Goal: Information Seeking & Learning: Check status

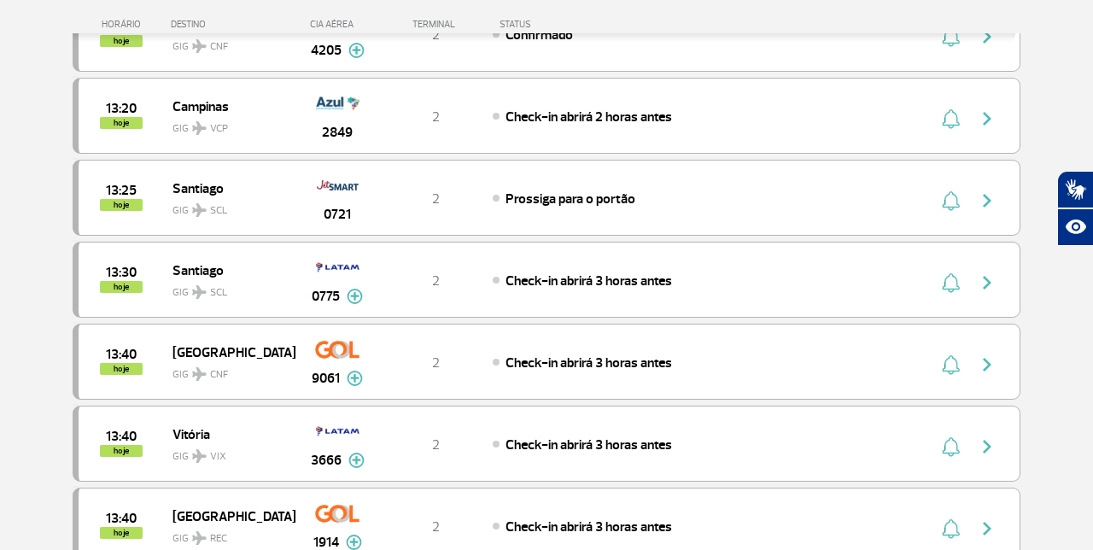
scroll to position [1669, 0]
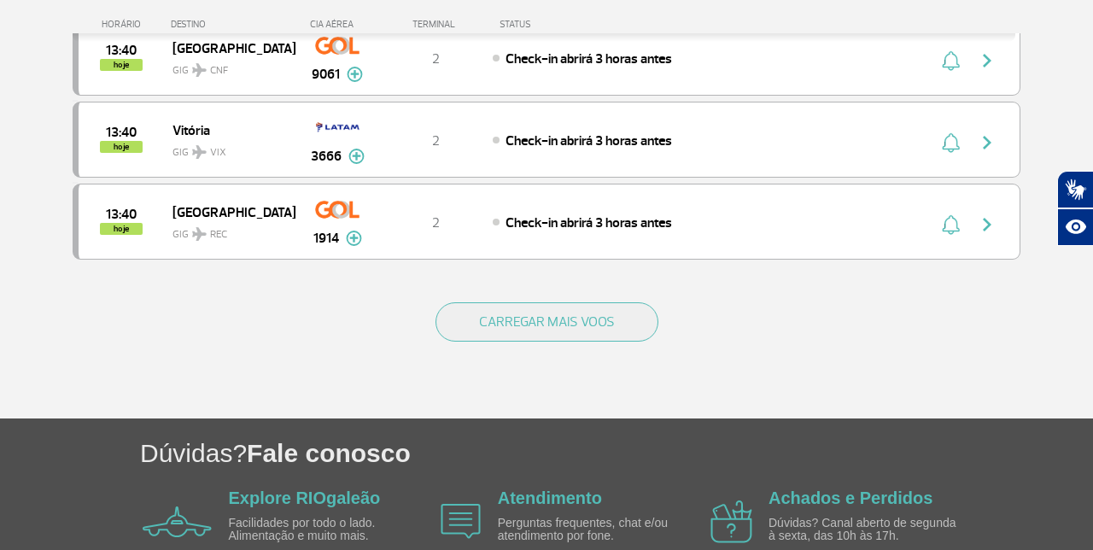
click at [567, 304] on button "CARREGAR MAIS VOOS" at bounding box center [546, 321] width 223 height 39
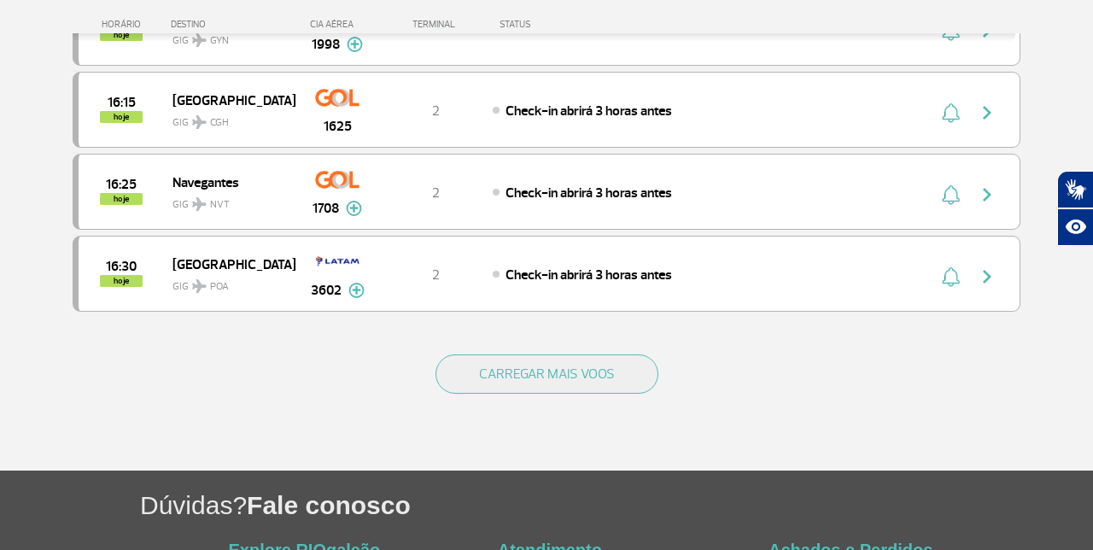
scroll to position [3273, 0]
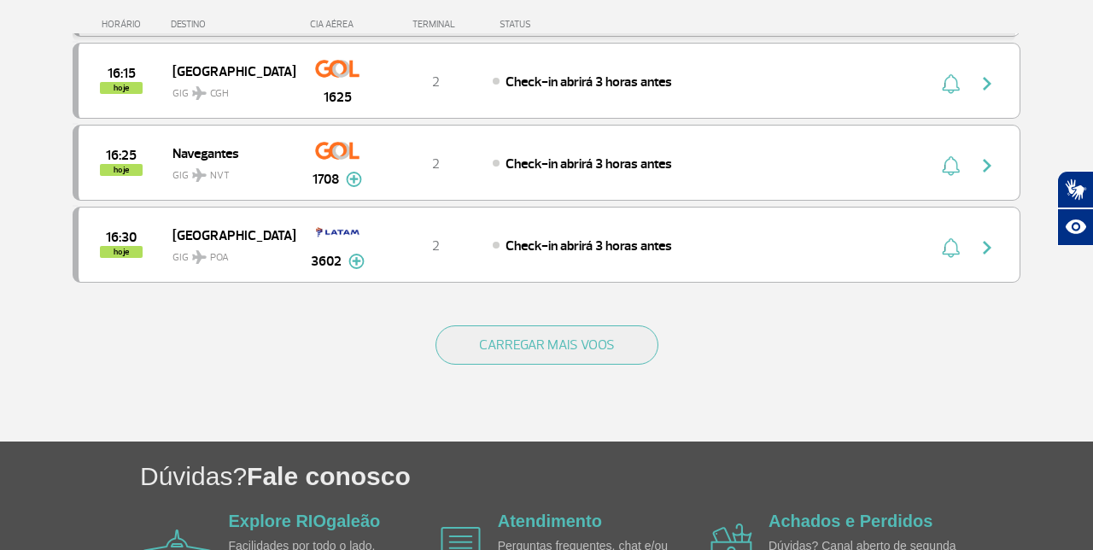
click at [600, 325] on button "CARREGAR MAIS VOOS" at bounding box center [546, 344] width 223 height 39
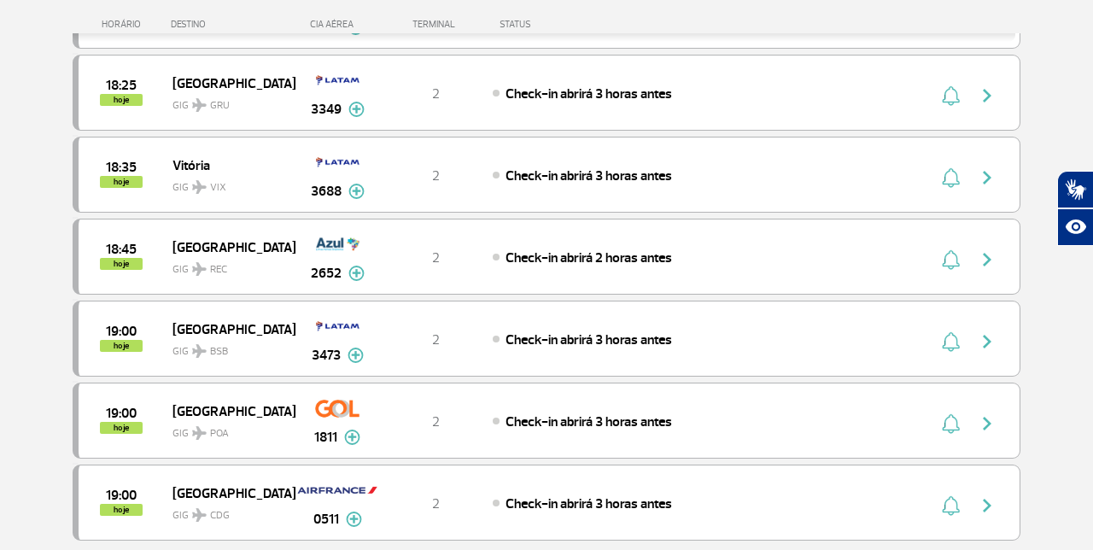
scroll to position [4658, 0]
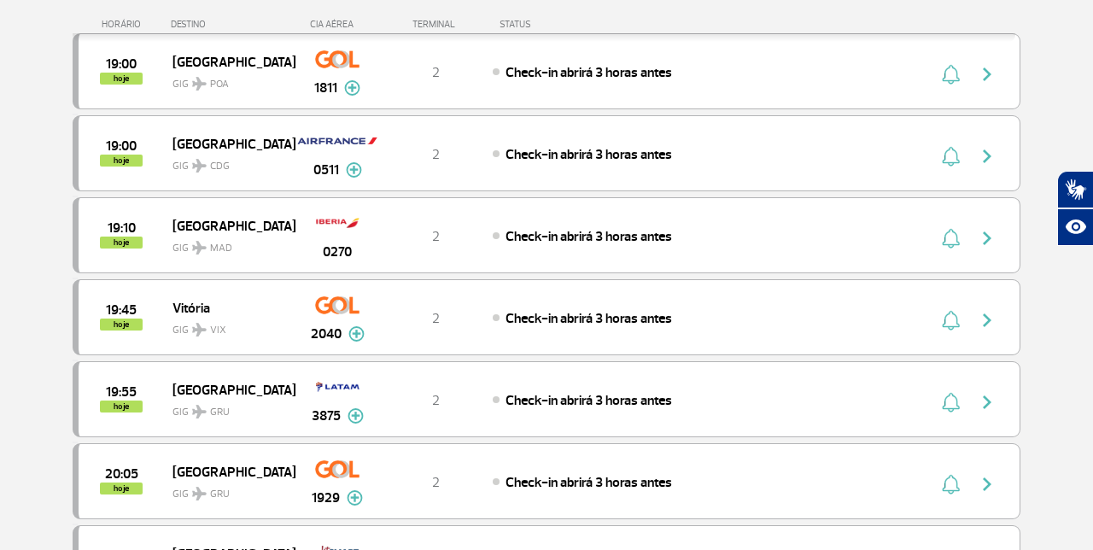
scroll to position [5004, 0]
click at [207, 230] on span "GIG MAD" at bounding box center [226, 242] width 109 height 25
